Goal: Task Accomplishment & Management: Complete application form

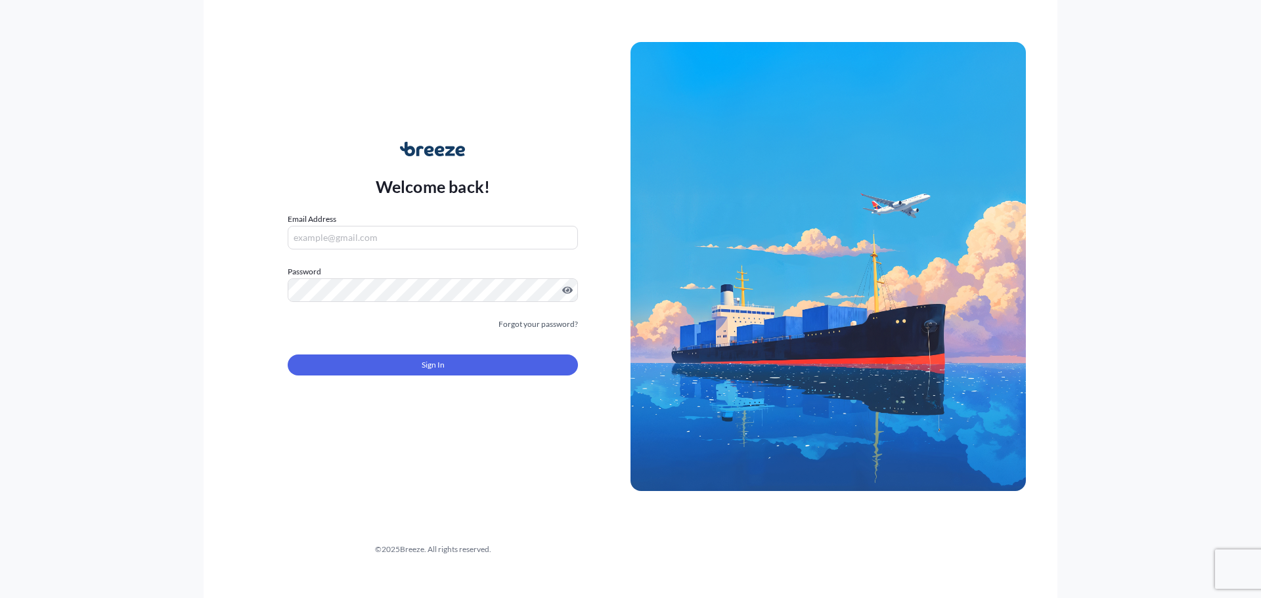
type input "[EMAIL_ADDRESS][DOMAIN_NAME]"
click at [423, 380] on form "Email Address [EMAIL_ADDRESS][DOMAIN_NAME] Password Must include: Upper & lower…" at bounding box center [433, 302] width 290 height 179
click at [424, 366] on span "Sign In" at bounding box center [433, 365] width 23 height 13
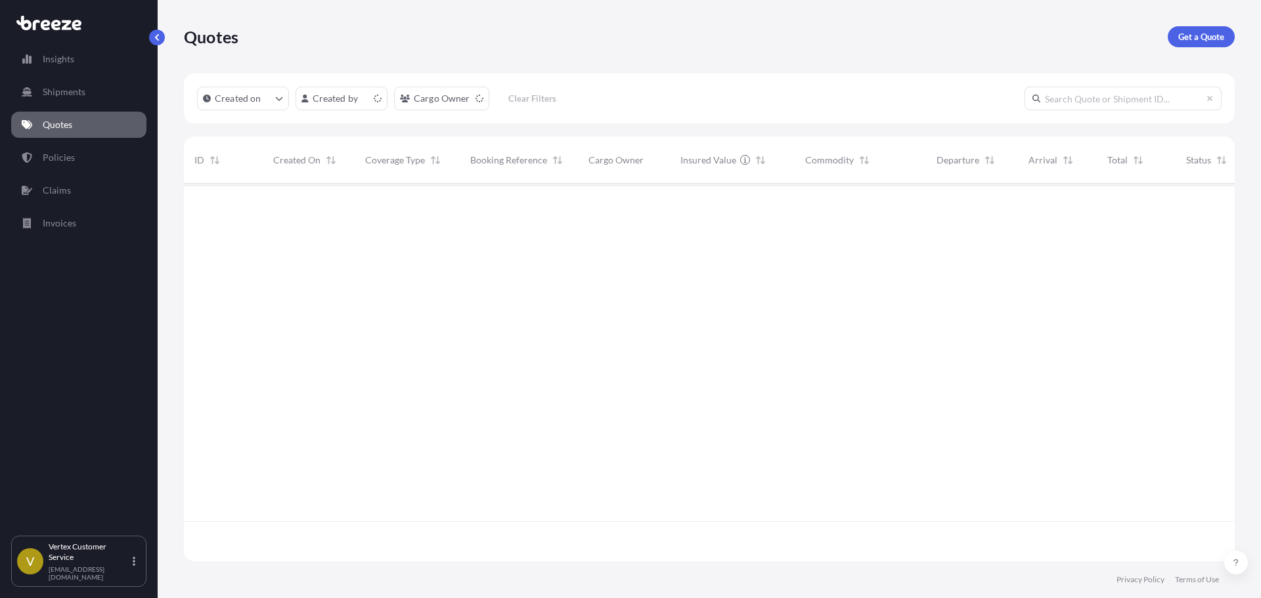
scroll to position [375, 1041]
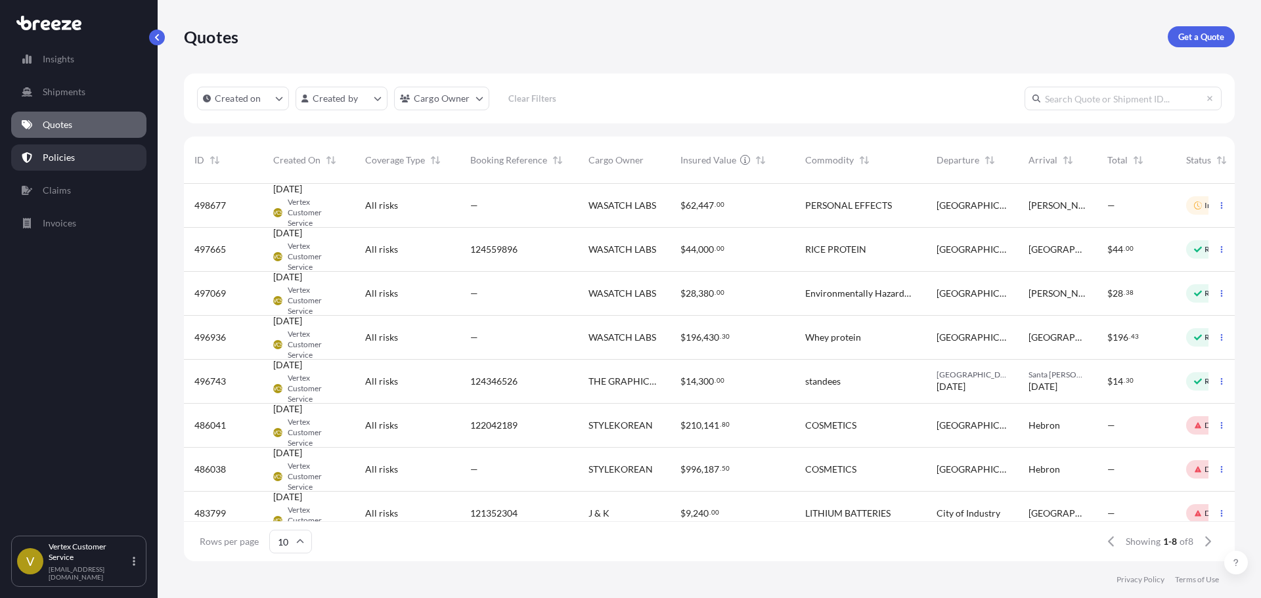
click at [49, 157] on p "Policies" at bounding box center [59, 157] width 32 height 13
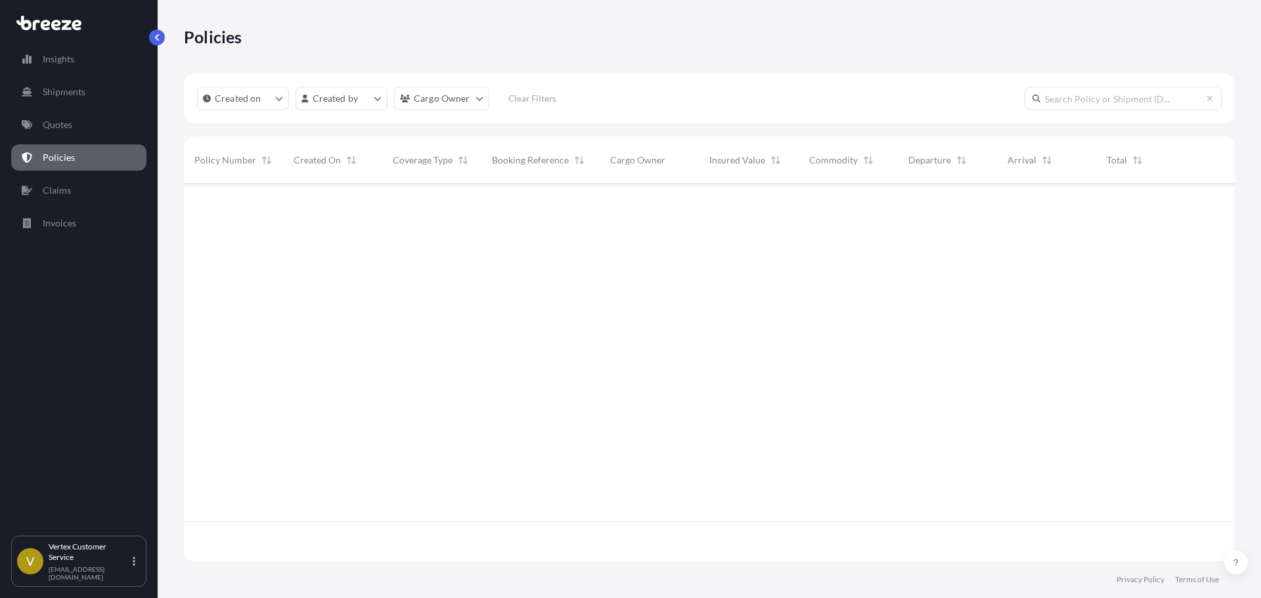
scroll to position [375, 1041]
click at [1091, 110] on input "text" at bounding box center [1123, 99] width 197 height 24
paste input "BRZ496416"
type input "BRZ496416"
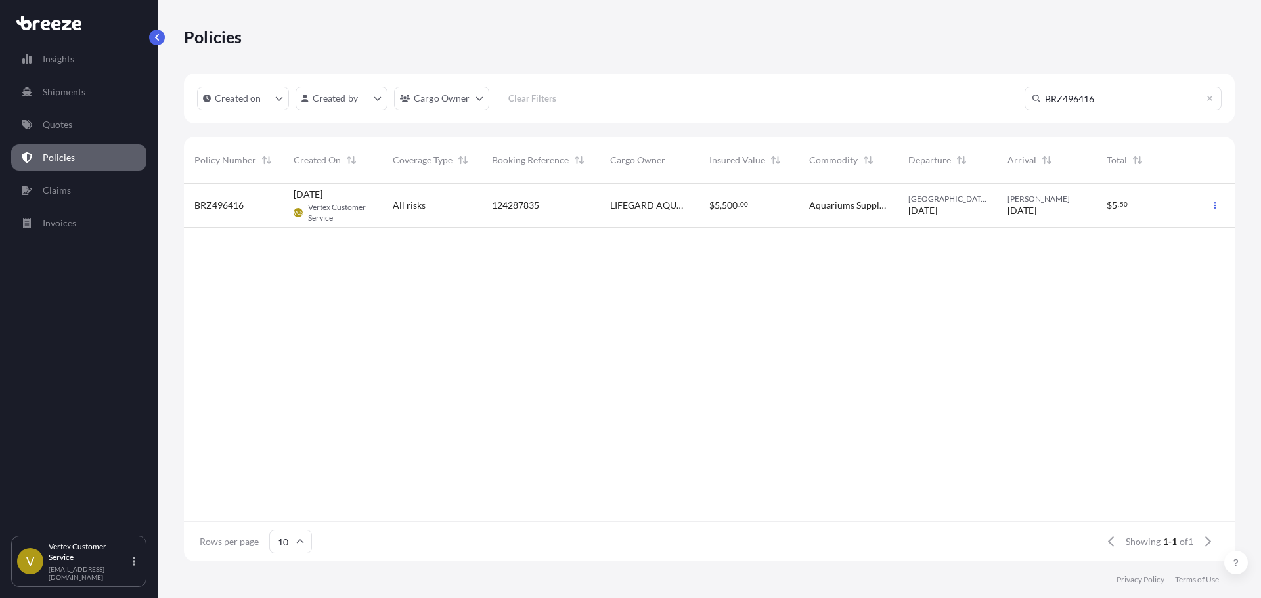
click at [1143, 95] on input "BRZ496416" at bounding box center [1123, 99] width 197 height 24
click at [371, 211] on span "Vertex Customer Service" at bounding box center [340, 212] width 64 height 21
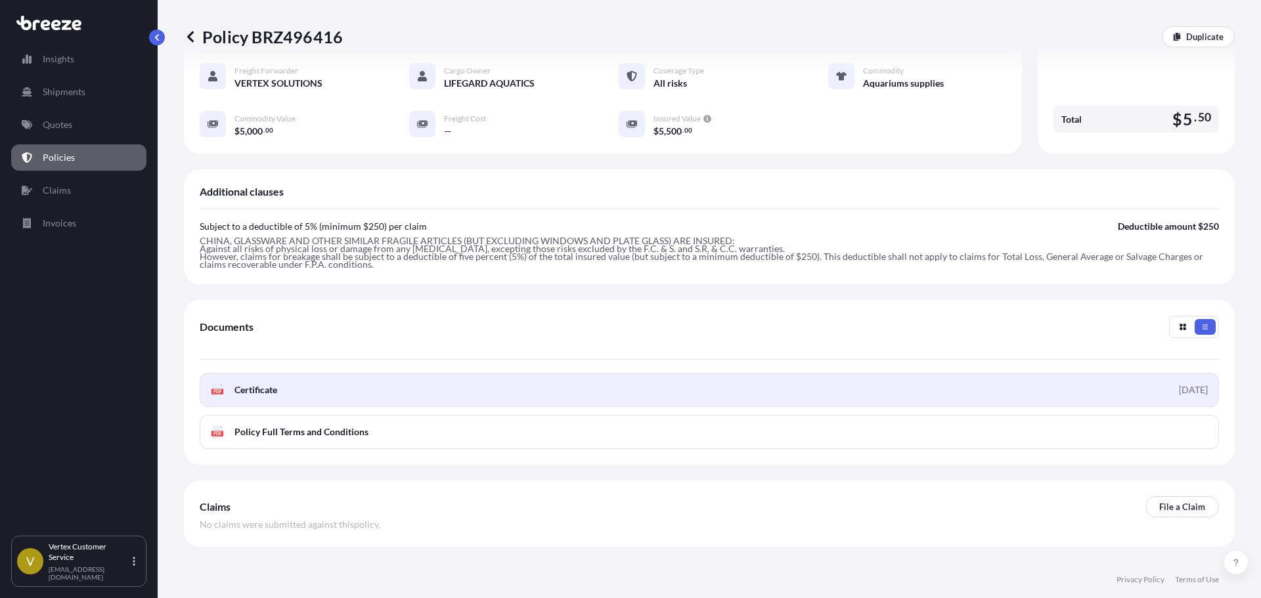
scroll to position [252, 0]
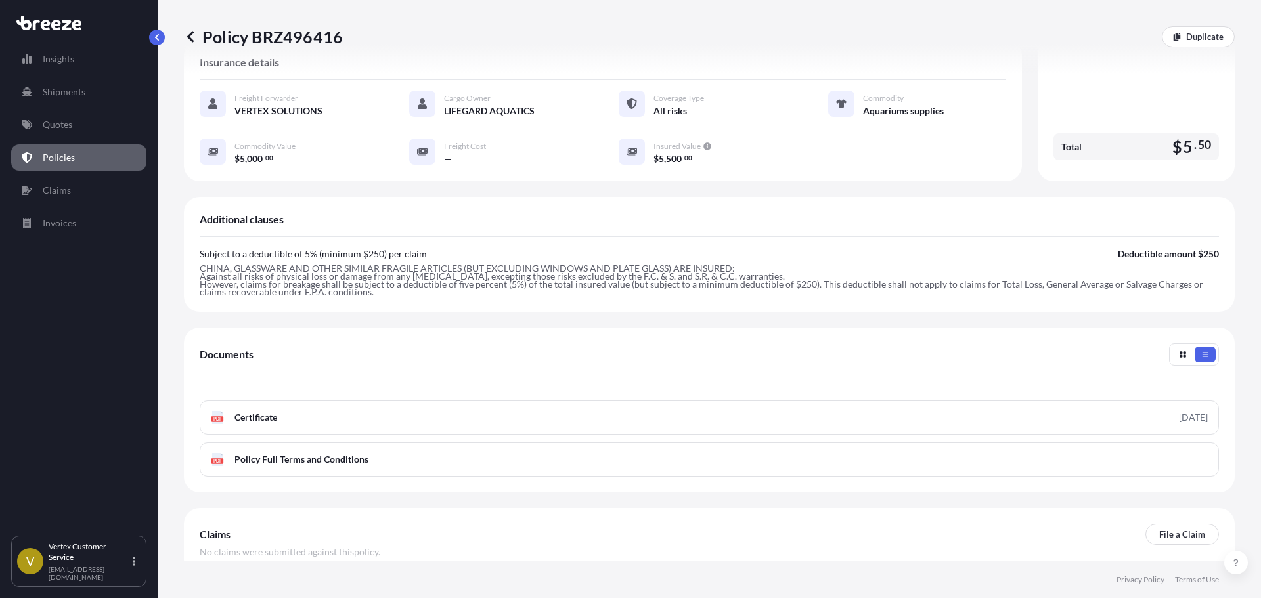
click at [1132, 508] on div "Claims File a Claim No claims were submitted against this policy ." at bounding box center [709, 541] width 1051 height 66
click at [1159, 528] on p "File a Claim" at bounding box center [1182, 534] width 46 height 13
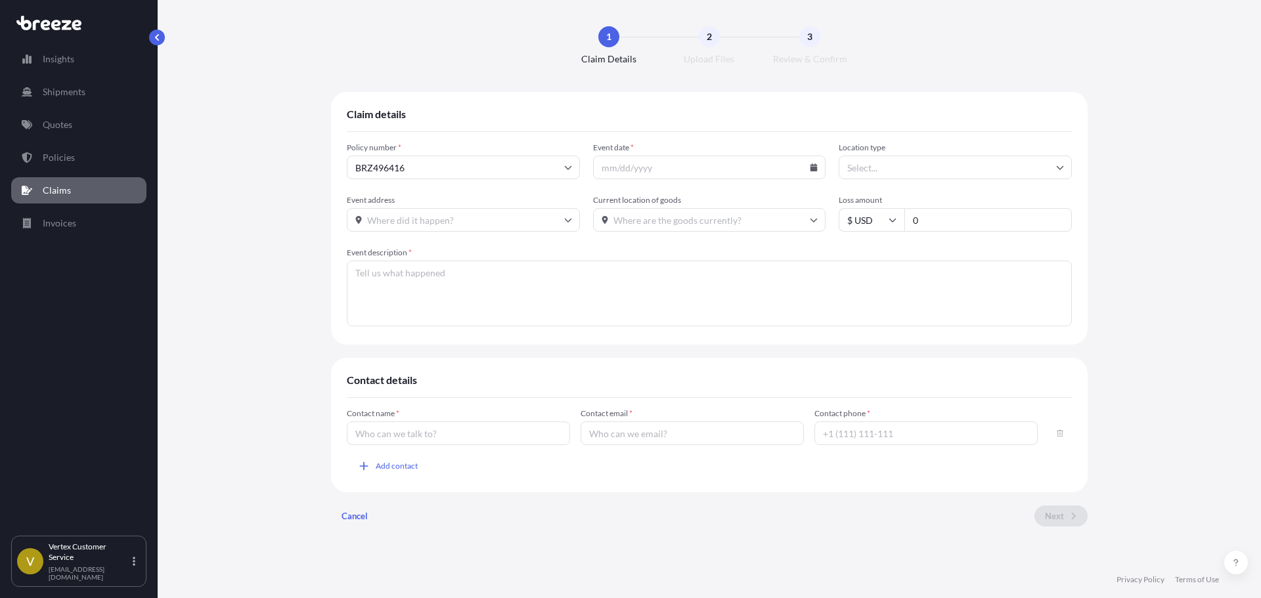
click at [822, 164] on input "Event date *" at bounding box center [709, 168] width 233 height 24
click at [814, 164] on icon at bounding box center [814, 168] width 8 height 8
click at [762, 206] on icon at bounding box center [762, 205] width 4 height 7
click at [673, 306] on button "13" at bounding box center [679, 309] width 21 height 21
type input "[DATE]"
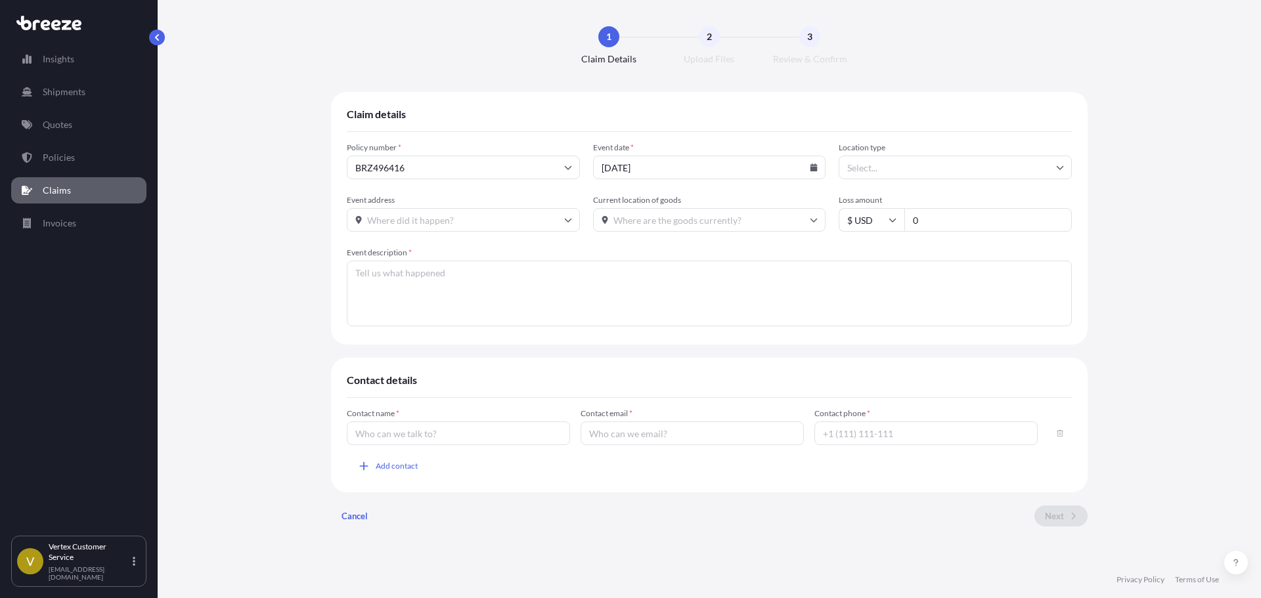
click at [878, 160] on input "Location type" at bounding box center [955, 168] width 233 height 24
click at [881, 236] on div "Warehouse" at bounding box center [955, 231] width 223 height 25
type input "Warehouse"
click at [416, 224] on input "Event address" at bounding box center [463, 220] width 233 height 24
click at [452, 217] on input "Event address" at bounding box center [463, 220] width 233 height 24
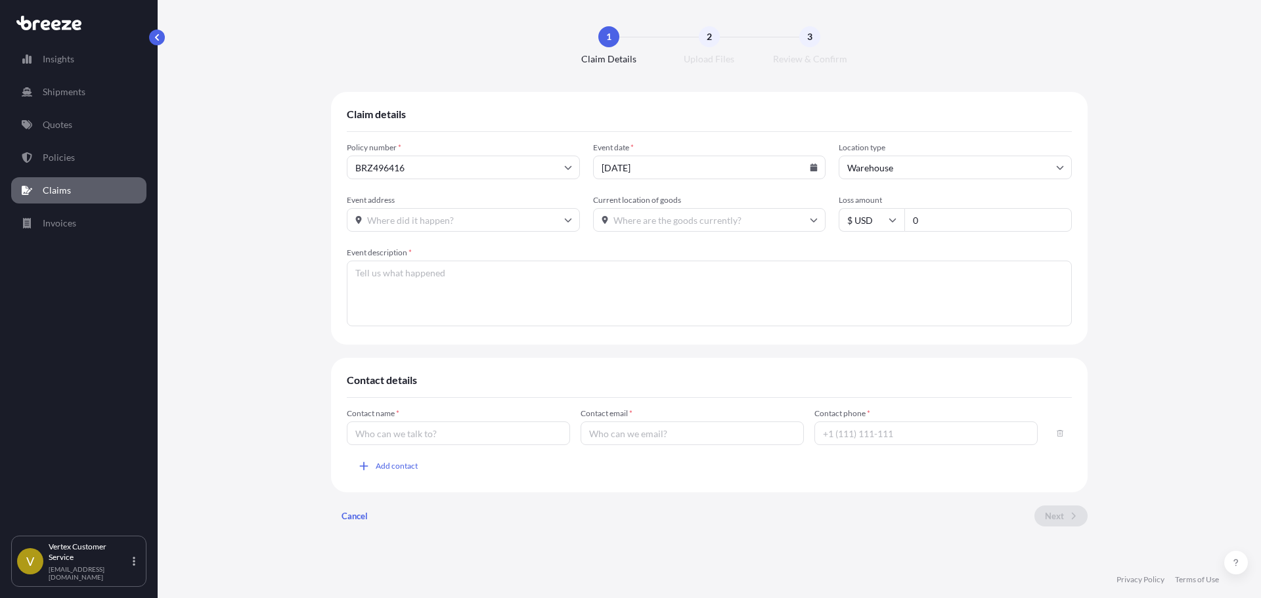
paste input "[STREET_ADDRESS]"
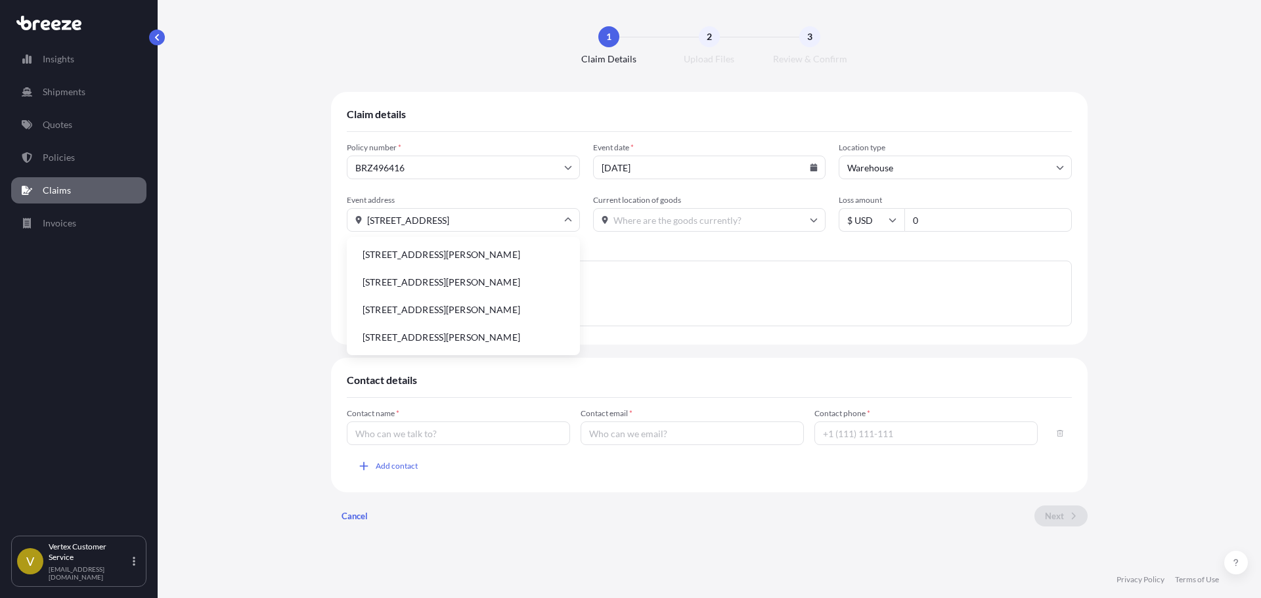
click at [446, 259] on li "[STREET_ADDRESS][PERSON_NAME]" at bounding box center [463, 254] width 223 height 25
type input "[STREET_ADDRESS][PERSON_NAME]"
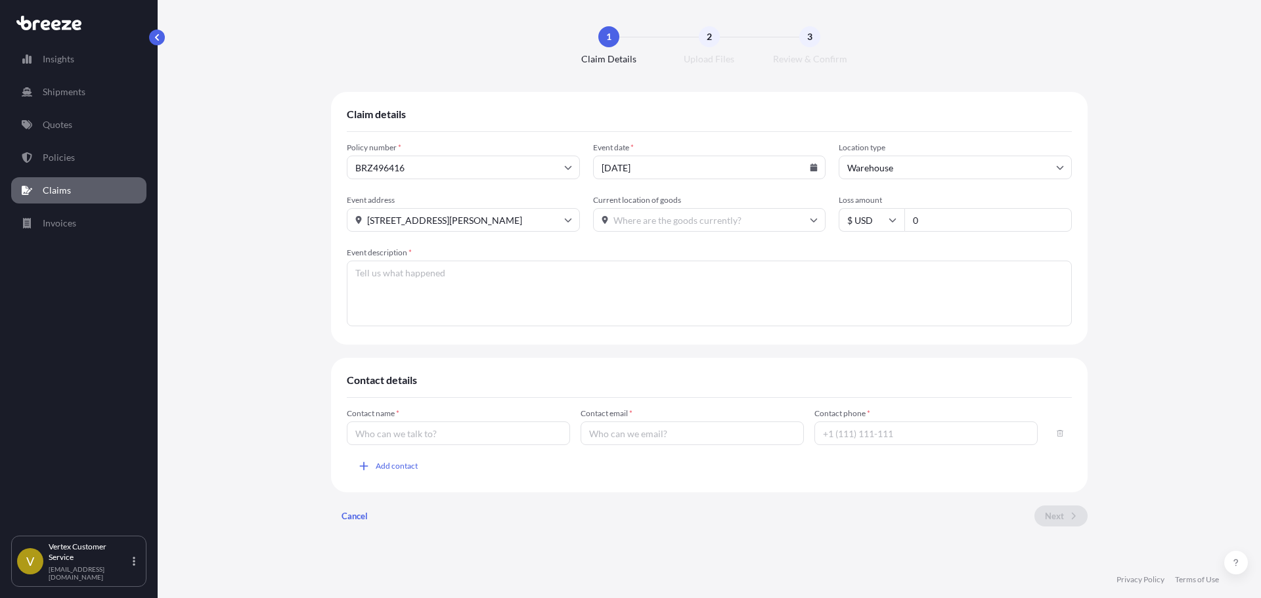
click at [668, 227] on input "Current location of goods" at bounding box center [709, 220] width 233 height 24
click at [695, 222] on input "Current location of goods" at bounding box center [709, 220] width 233 height 24
paste input "[STREET_ADDRESS]"
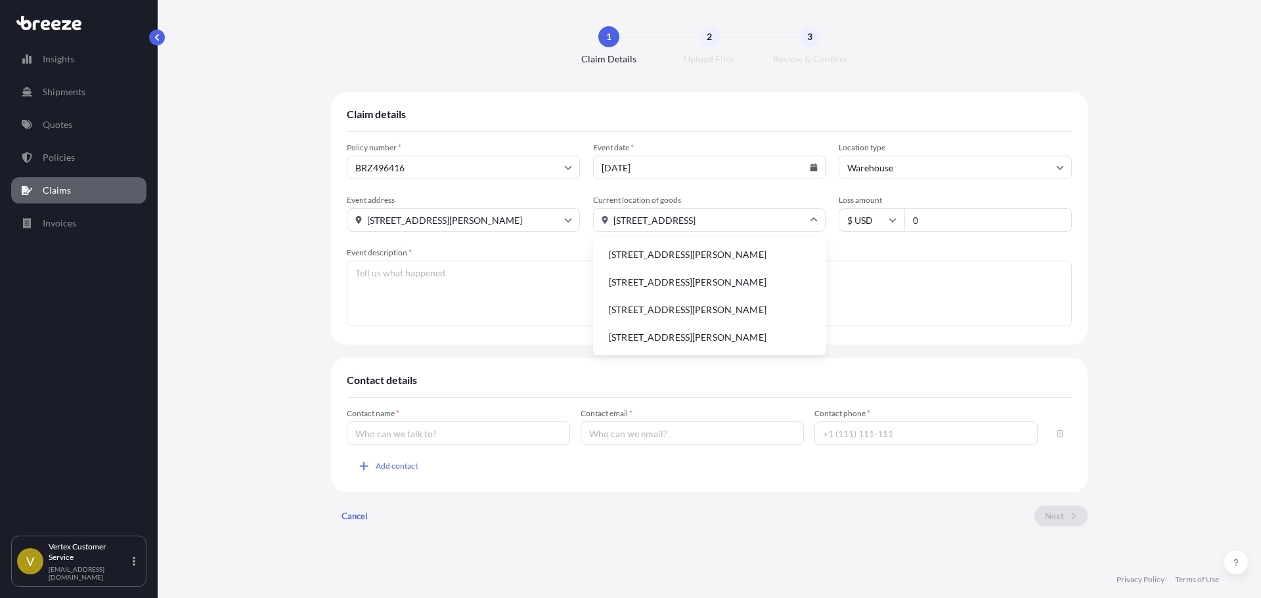
click at [690, 252] on li "[STREET_ADDRESS][PERSON_NAME]" at bounding box center [709, 254] width 223 height 25
type input "[STREET_ADDRESS][PERSON_NAME]"
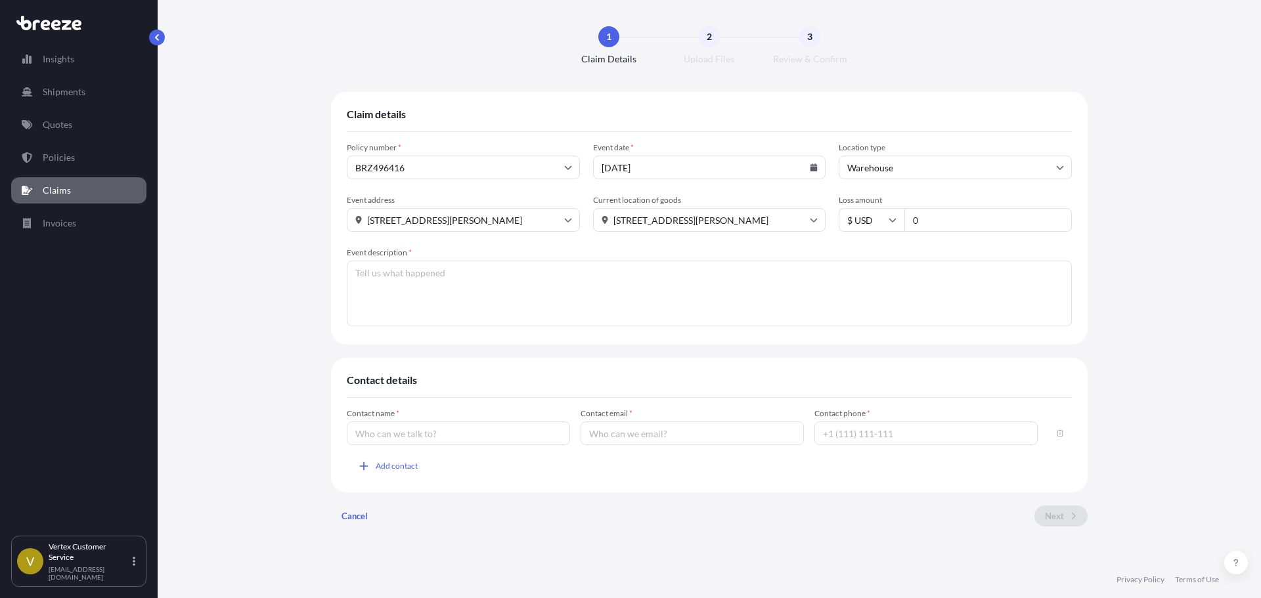
click at [1006, 228] on input "0" at bounding box center [987, 220] width 167 height 24
click at [964, 213] on input "0" at bounding box center [987, 220] width 167 height 24
type input "0"
type input "169.98"
click at [493, 315] on textarea "Event description *" at bounding box center [709, 294] width 725 height 66
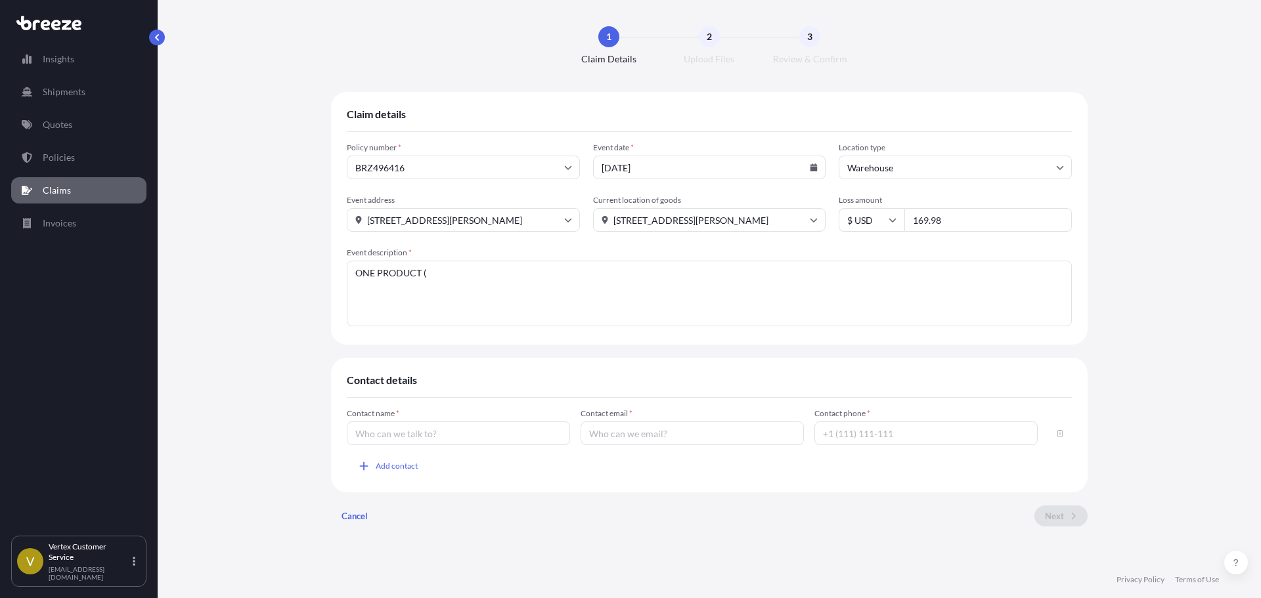
click at [510, 284] on textarea "ONE PRODUCT (" at bounding box center [709, 294] width 725 height 66
paste textarea "R440106"
click at [555, 285] on textarea "ONE PRODUCT (R440106 ) DAMAGED = $106.75 ANOTHER PRODUCT (" at bounding box center [709, 294] width 725 height 66
paste textarea "R270913"
click at [414, 305] on textarea "ONE PRODUCT (R440106 ) DAMAGED = $106.75 ANOTHER PRODUCT ( R270913) MISSING = $…" at bounding box center [709, 294] width 725 height 66
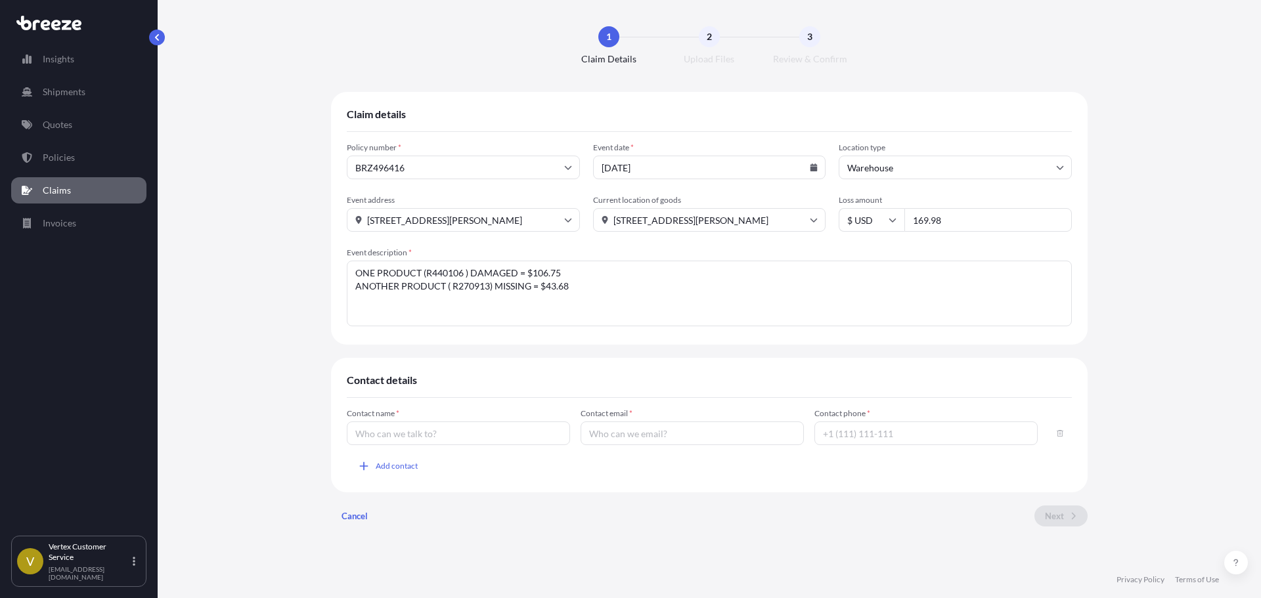
click at [638, 284] on textarea "ONE PRODUCT (R440106 ) DAMAGED = $106.75 ANOTHER PRODUCT ( R270913) MISSING = $…" at bounding box center [709, 294] width 725 height 66
type textarea "ONE PRODUCT (R440106 ) DAMAGED = $106.75 ANOTHER PRODUCT ( R270913) MISSING = $…"
click at [422, 431] on input "Contact name *" at bounding box center [458, 434] width 223 height 24
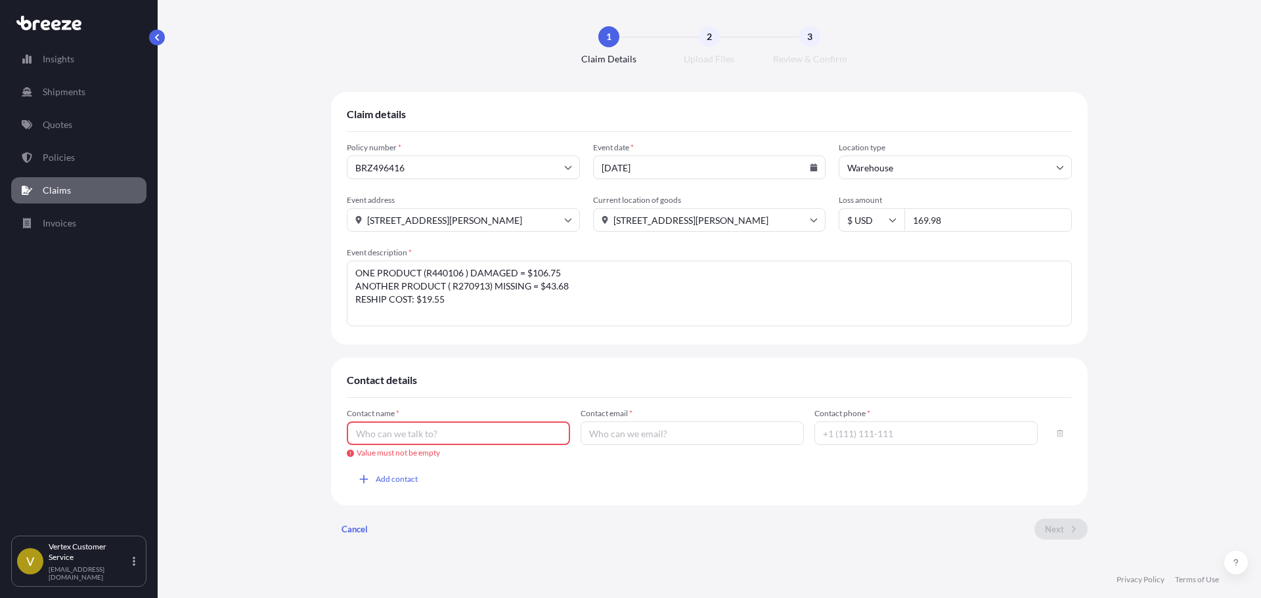
click at [453, 431] on input "Contact name *" at bounding box center [458, 434] width 223 height 24
click at [635, 440] on input "Contact email *" at bounding box center [692, 434] width 223 height 24
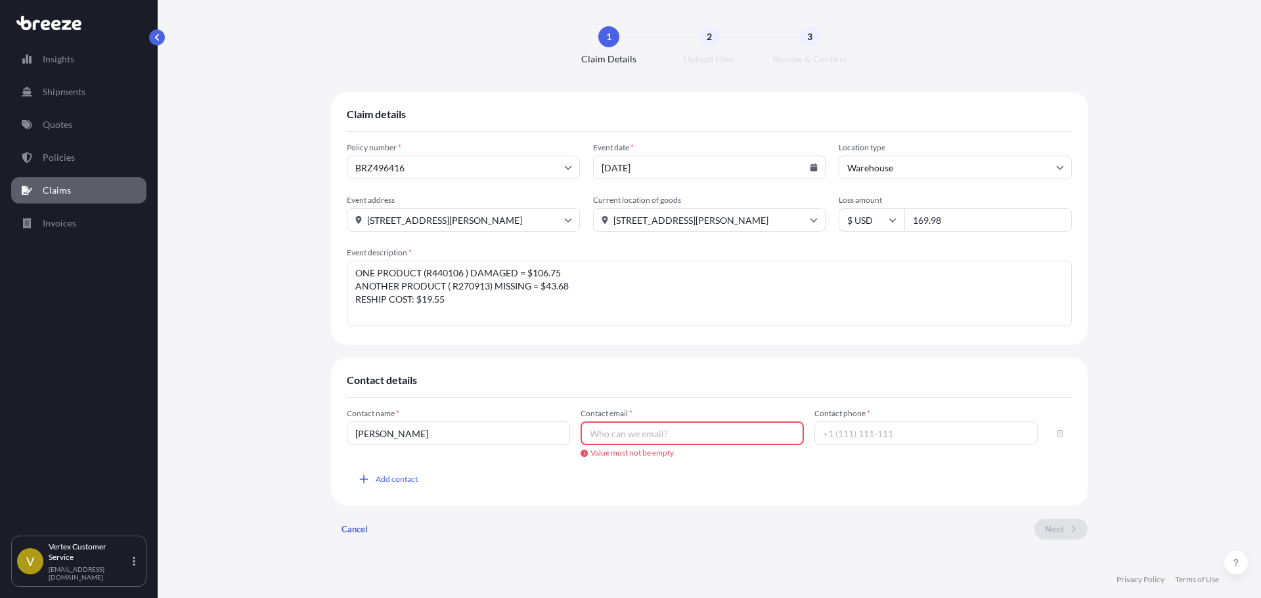
click at [498, 447] on div "Contact name * [PERSON_NAME]" at bounding box center [458, 434] width 223 height 50
drag, startPoint x: 493, startPoint y: 439, endPoint x: 286, endPoint y: 430, distance: 207.1
click at [286, 430] on div "Claim details Policy number * BRZ496416 Event date * [DATE] Location type Wareh…" at bounding box center [709, 321] width 1051 height 458
type input "CUSTOMER SERVICE"
drag, startPoint x: 739, startPoint y: 445, endPoint x: 726, endPoint y: 437, distance: 14.4
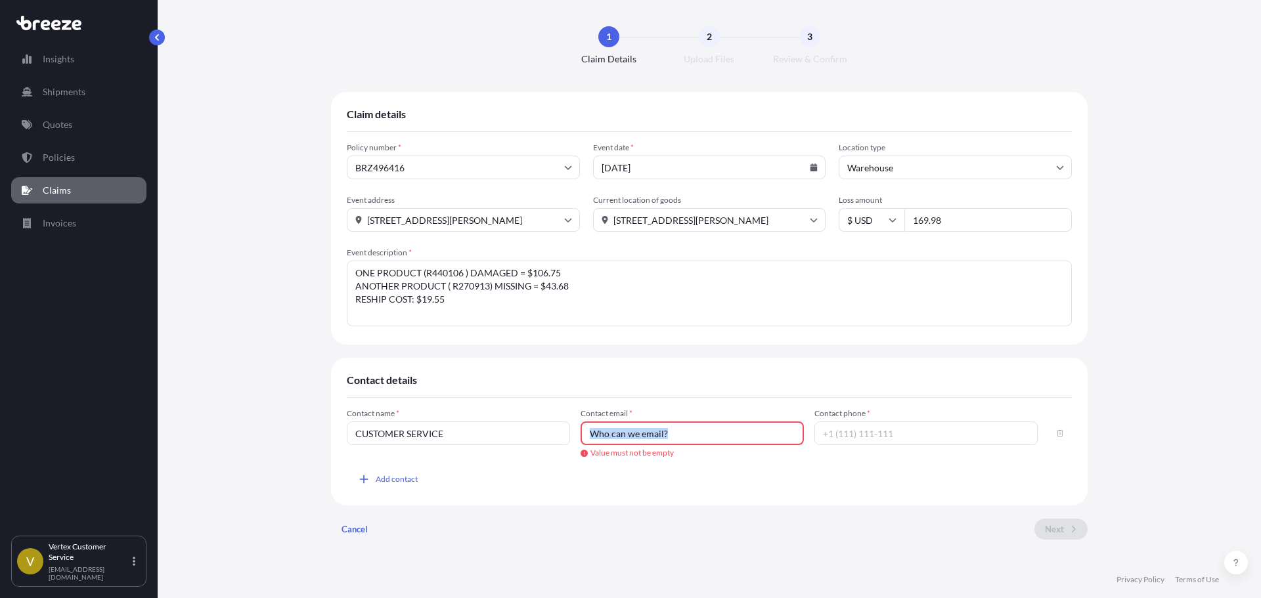
click at [730, 441] on div "Contact email * Value must not be empty" at bounding box center [692, 434] width 223 height 50
click at [726, 437] on input "Contact email *" at bounding box center [692, 434] width 223 height 24
type input "[EMAIL_ADDRESS][DOMAIN_NAME]"
click at [983, 435] on input "Contact phone *" at bounding box center [925, 434] width 223 height 24
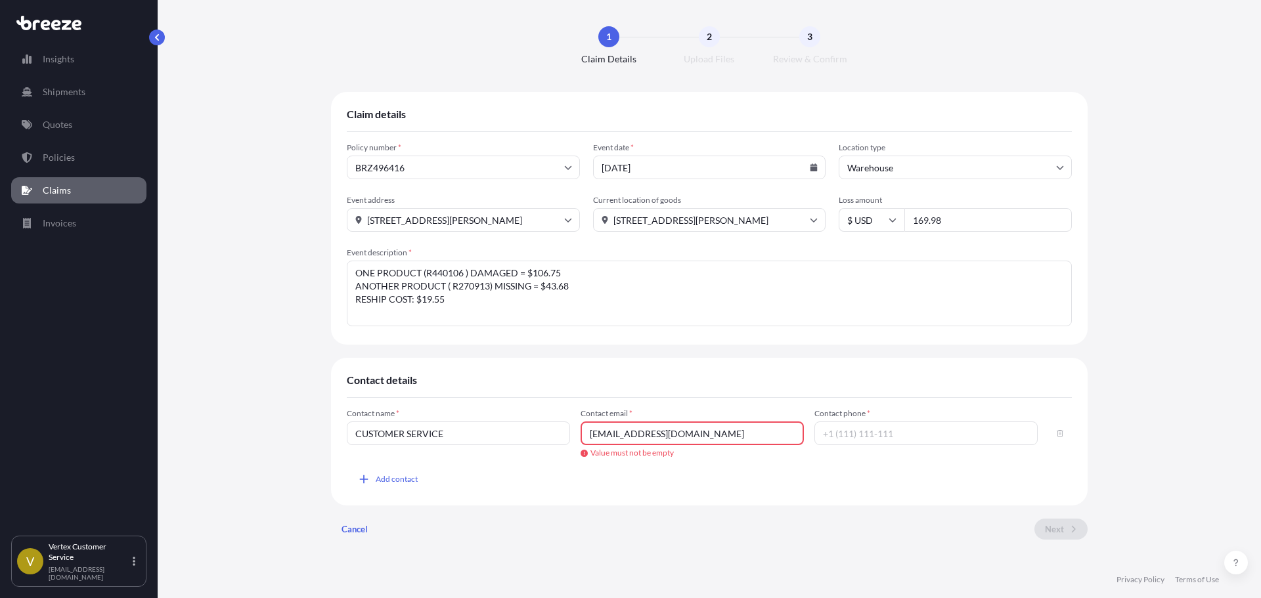
scroll to position [0, 0]
type input "6"
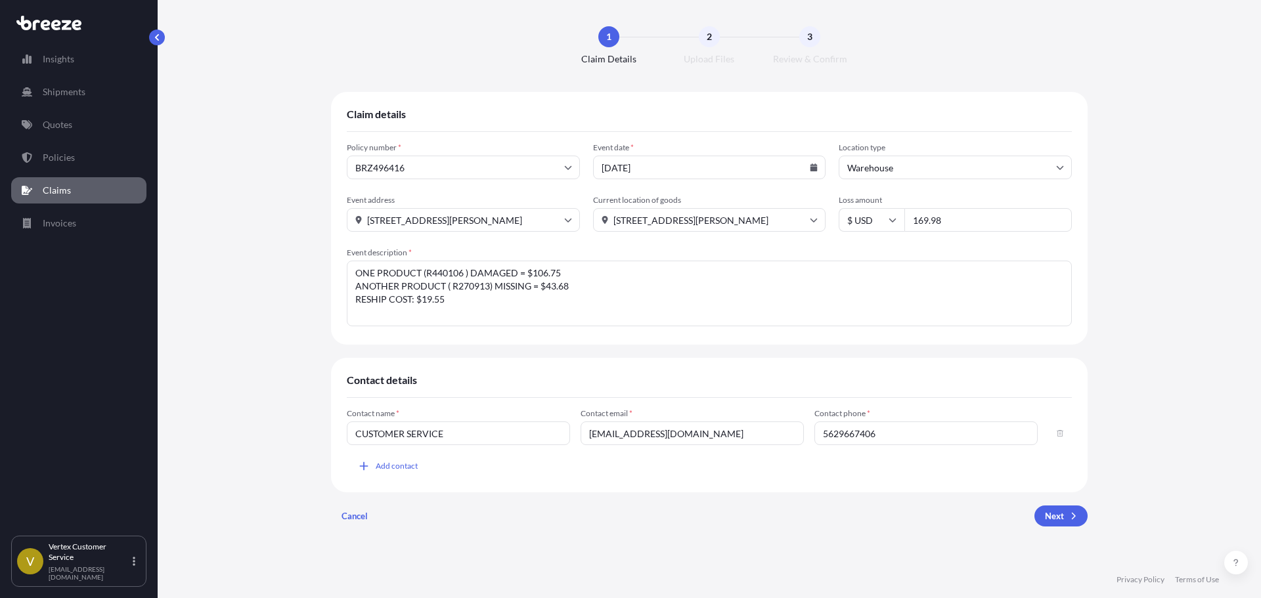
type input "5629667406"
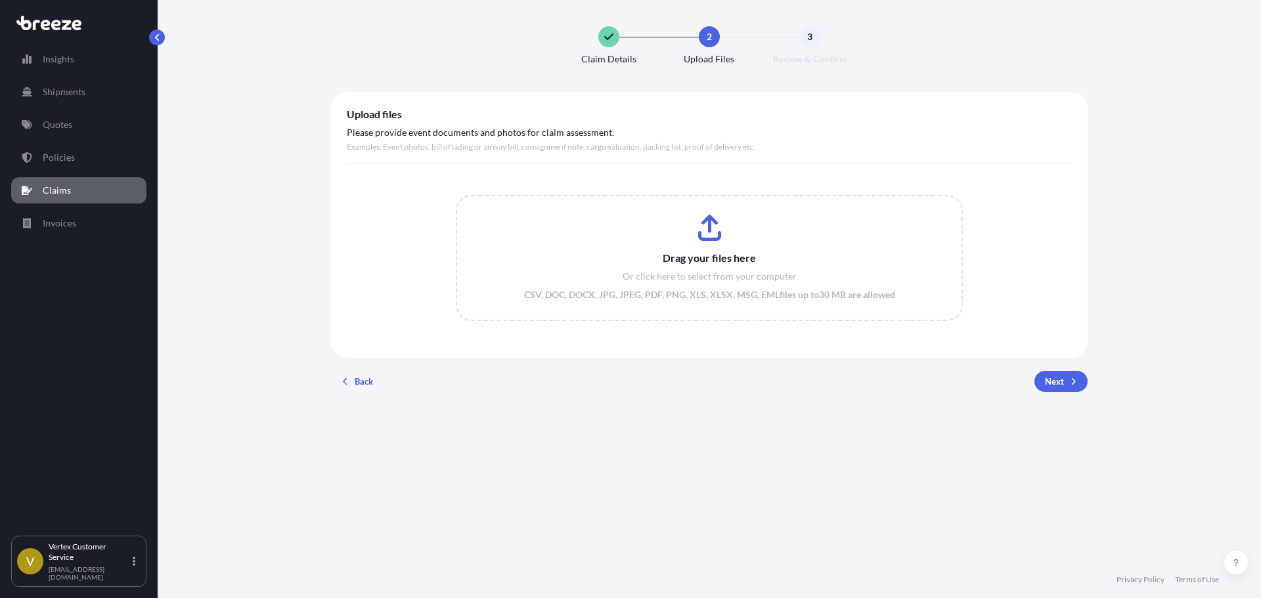
click at [694, 250] on input "Drag your files here Or click here to select from your computer CSV, DOC, DOCX,…" at bounding box center [709, 257] width 505 height 123
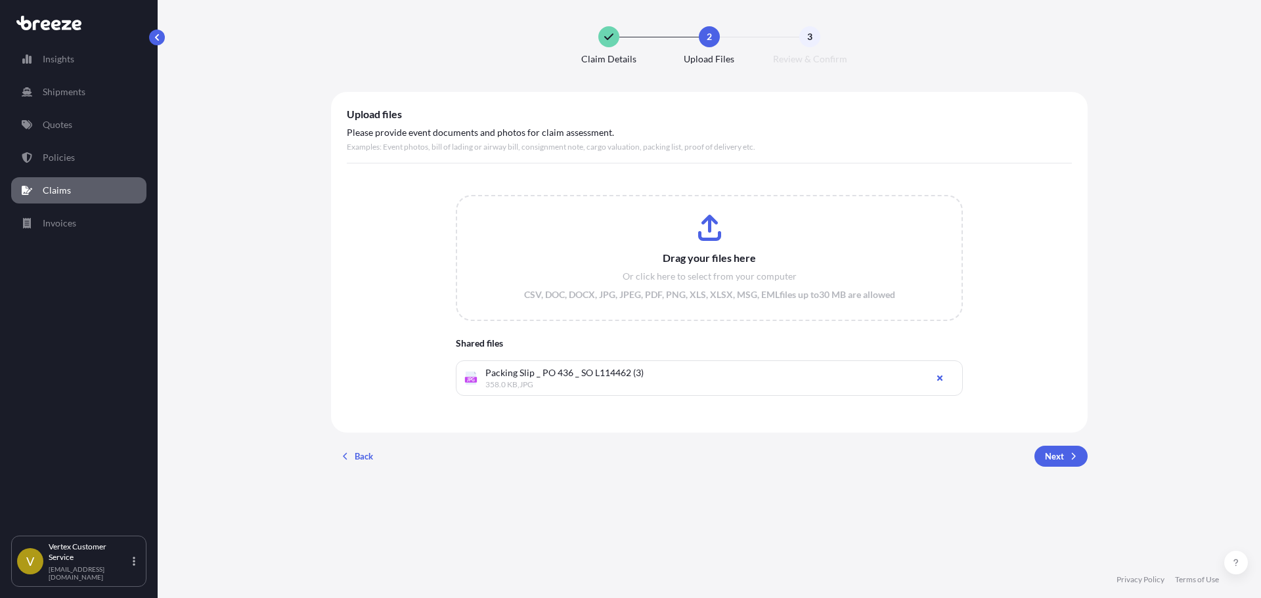
click at [665, 274] on input "Drag your files here Or click here to select from your computer CSV, DOC, DOCX,…" at bounding box center [709, 257] width 505 height 123
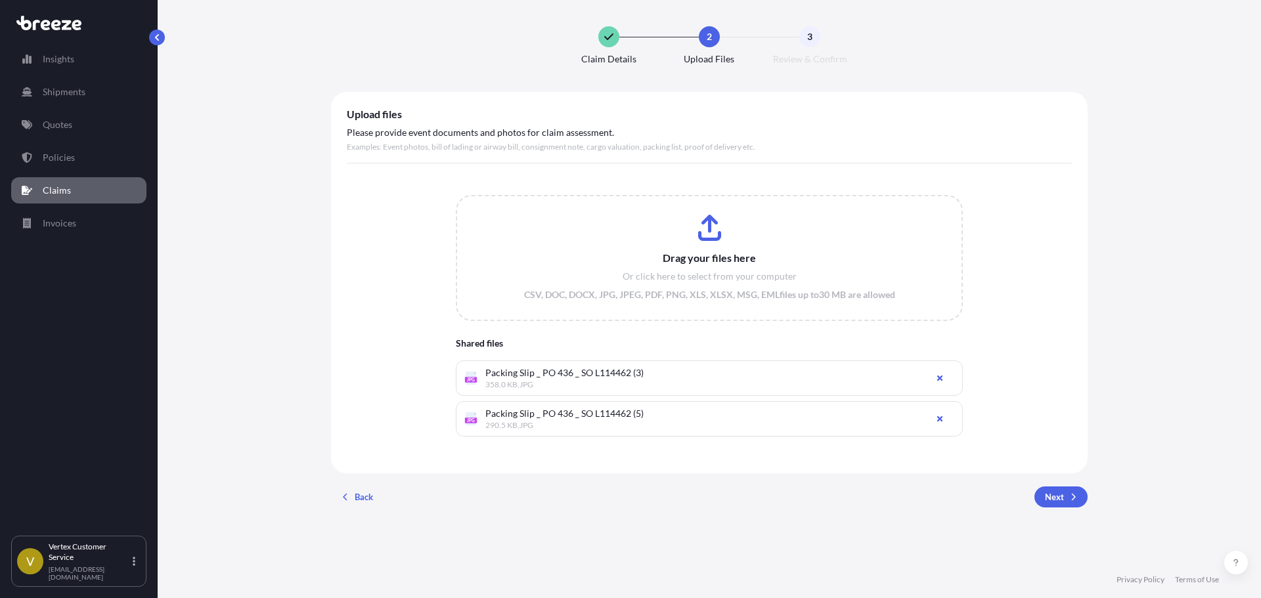
click at [650, 377] on span "Packing Slip _ PO 436 _ SO L114462 (3)" at bounding box center [701, 372] width 433 height 13
click at [629, 248] on input "Drag your files here Or click here to select from your computer CSV, DOC, DOCX,…" at bounding box center [709, 257] width 505 height 123
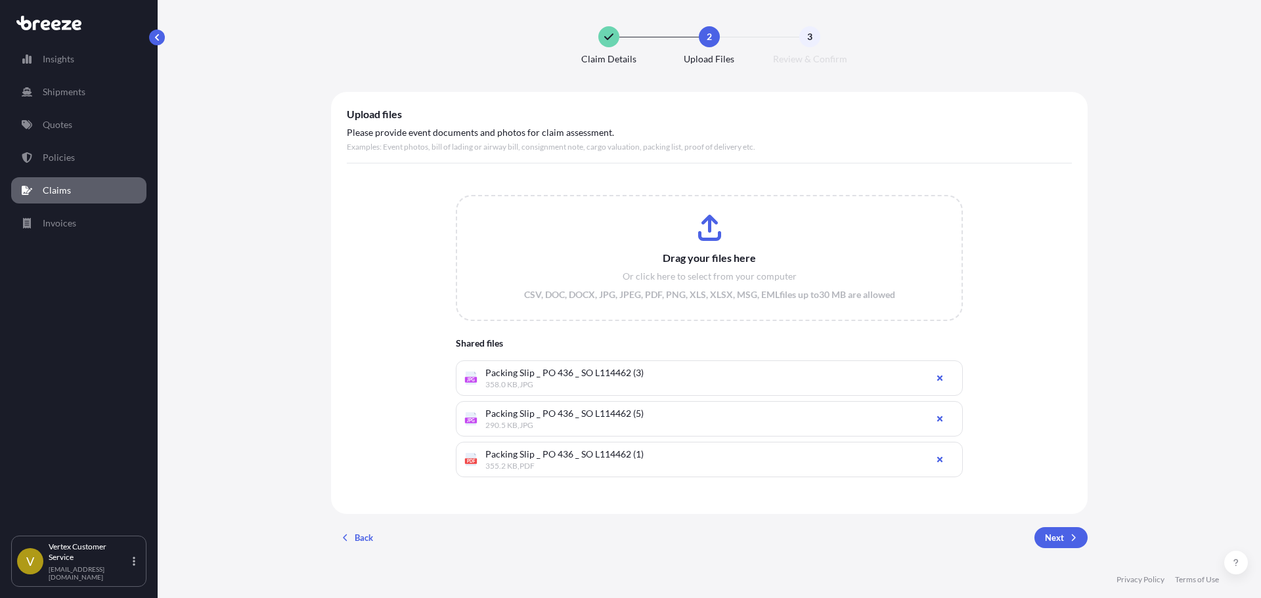
click at [675, 278] on input "Drag your files here Or click here to select from your computer CSV, DOC, DOCX,…" at bounding box center [709, 257] width 505 height 123
type input "C:\fakepath\Inv_10127765_from_Lifegard_Aquatics_13012.pdf"
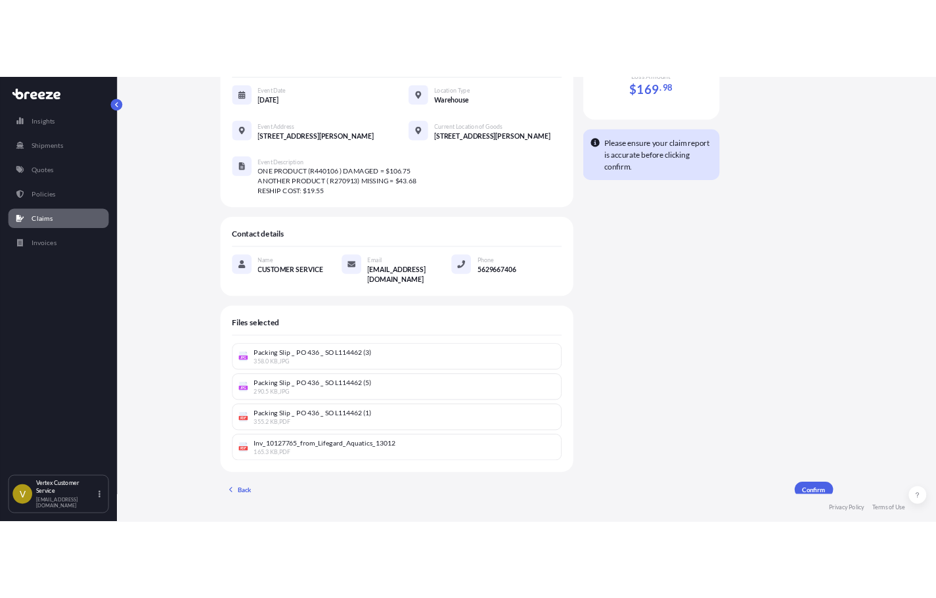
scroll to position [146, 0]
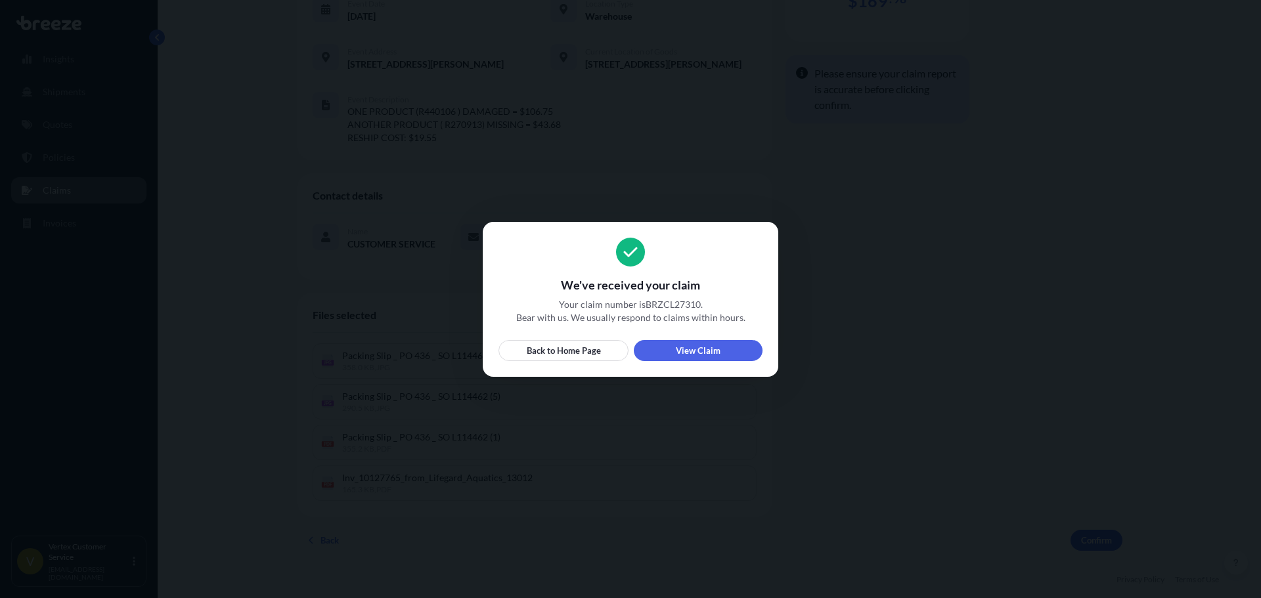
click at [656, 303] on span "Your claim number is BRZCL27310 ." at bounding box center [630, 304] width 264 height 13
copy span "BRZCL27310"
